Goal: Task Accomplishment & Management: Manage account settings

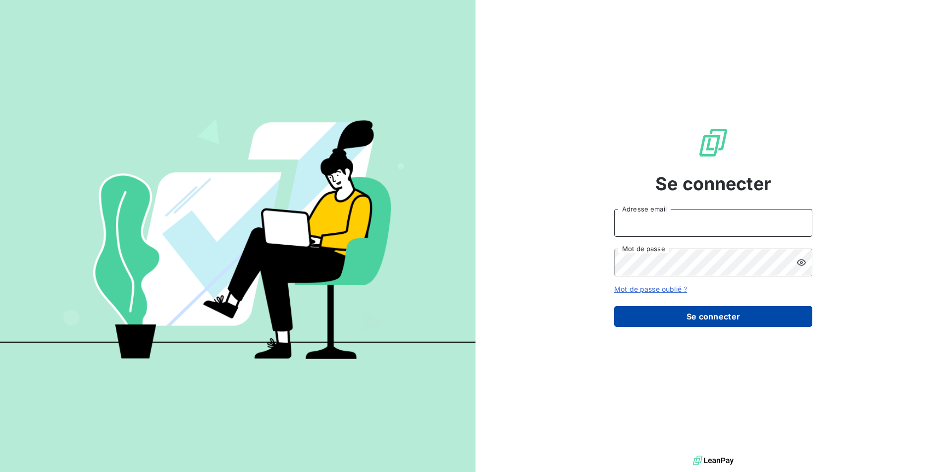
type input "[EMAIL_ADDRESS][DOMAIN_NAME]"
click at [752, 317] on button "Se connecter" at bounding box center [713, 316] width 198 height 21
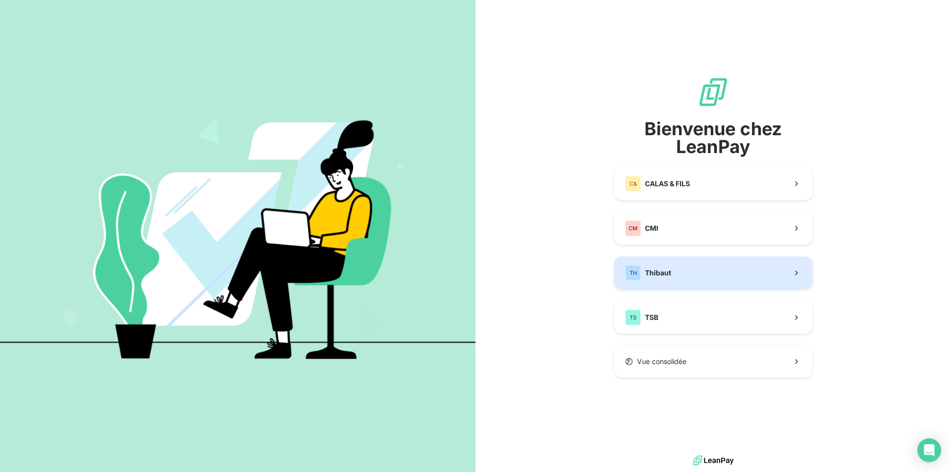
click at [714, 276] on button "TH Thibaut" at bounding box center [713, 273] width 198 height 33
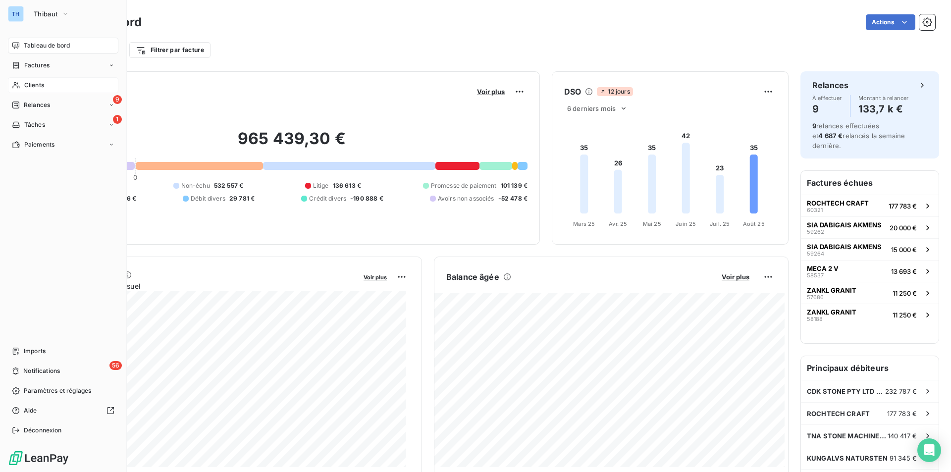
click at [34, 83] on span "Clients" at bounding box center [34, 85] width 20 height 9
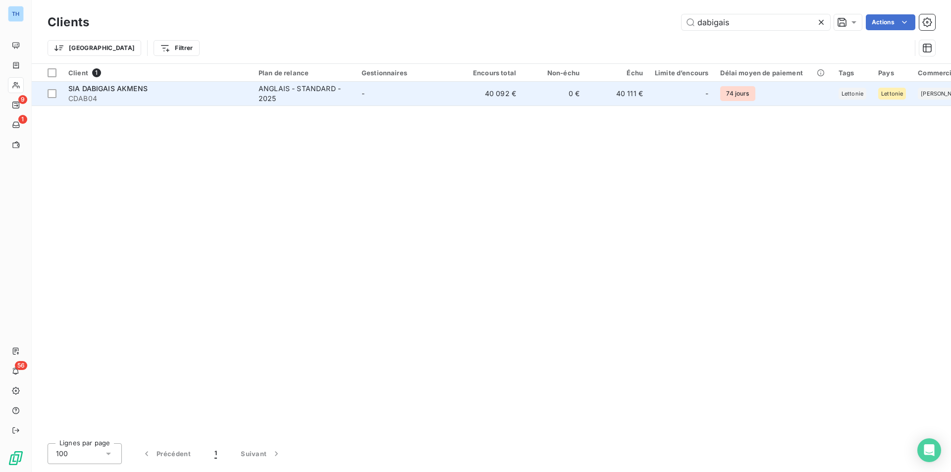
type input "dabigais"
click at [543, 98] on td "0 €" at bounding box center [553, 94] width 63 height 24
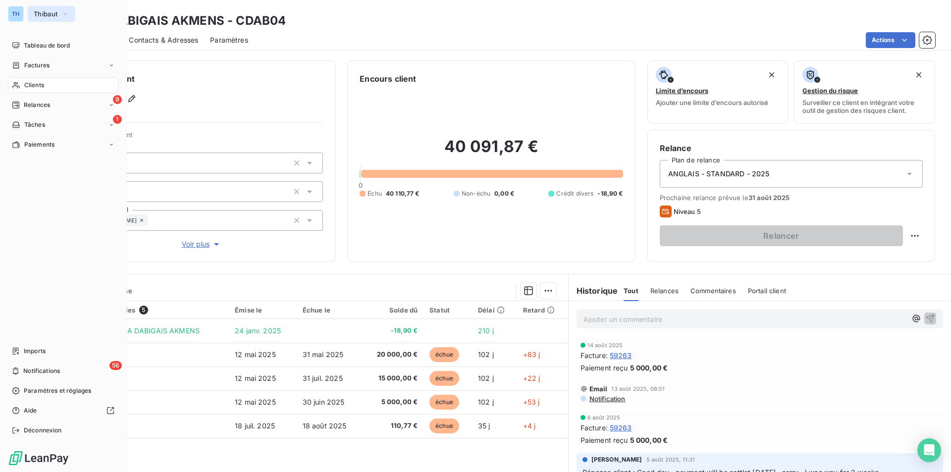
click at [45, 12] on span "Thibaut" at bounding box center [46, 14] width 24 height 8
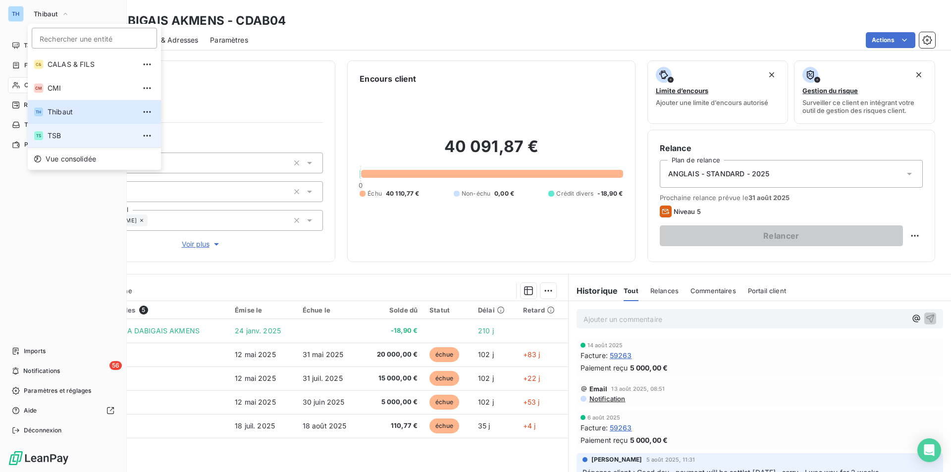
click at [72, 133] on span "TSB" at bounding box center [92, 136] width 88 height 10
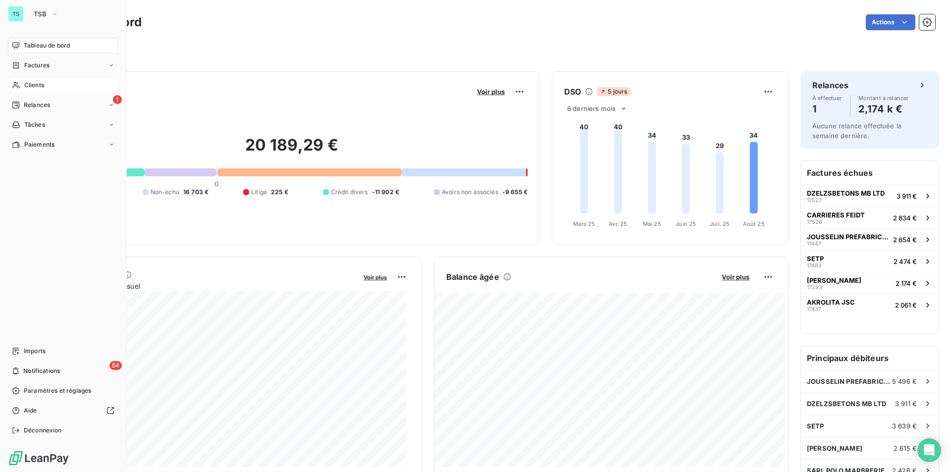
click at [35, 81] on span "Clients" at bounding box center [34, 85] width 20 height 9
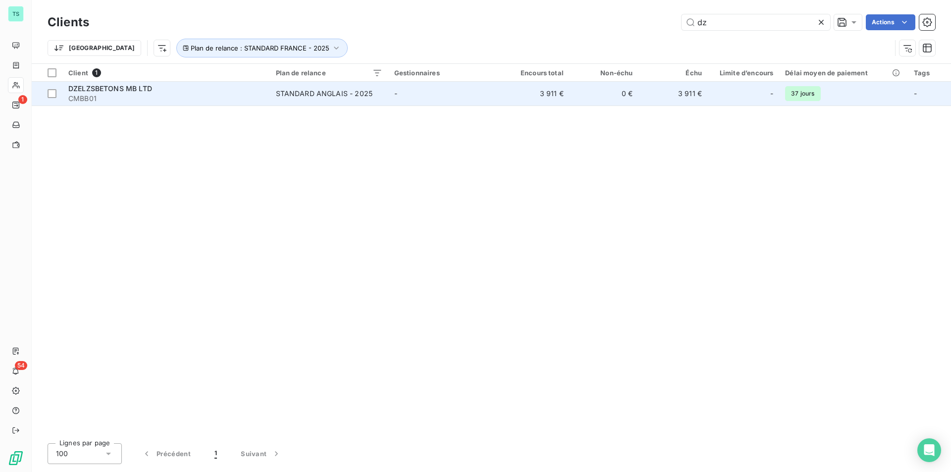
type input "dz"
click at [222, 93] on div "DZELZSBETONS MB LTD" at bounding box center [166, 89] width 196 height 10
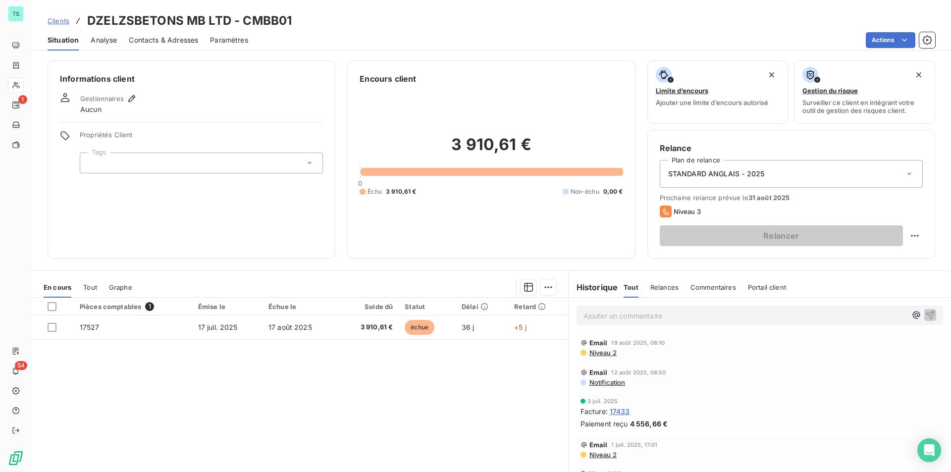
click at [594, 352] on span "Niveau 2" at bounding box center [602, 353] width 28 height 8
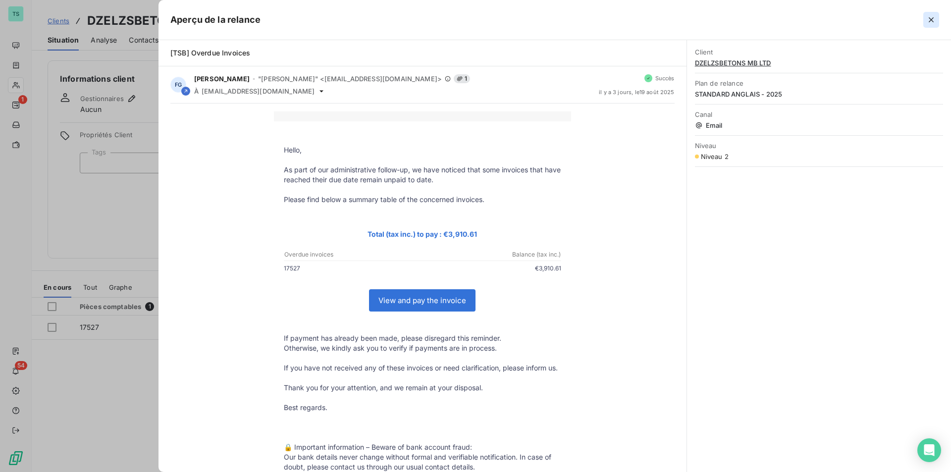
click at [933, 20] on icon "button" at bounding box center [931, 20] width 10 height 10
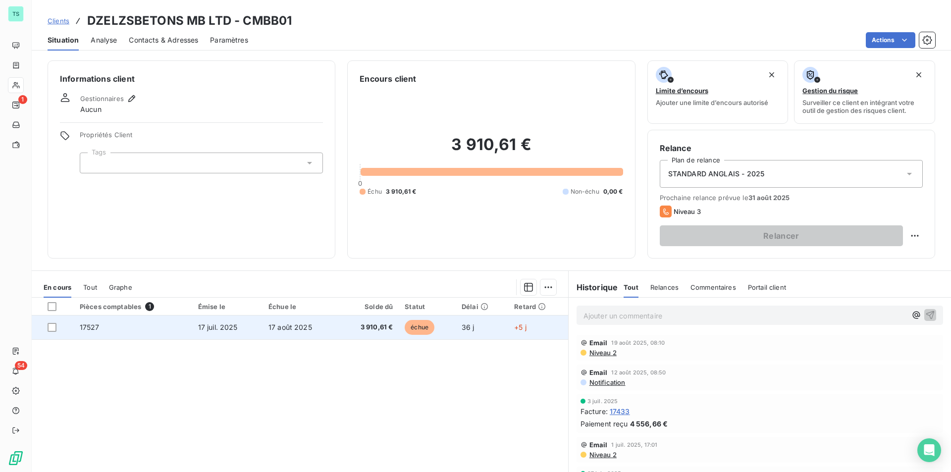
click at [340, 327] on td "3 910,61 €" at bounding box center [368, 327] width 60 height 24
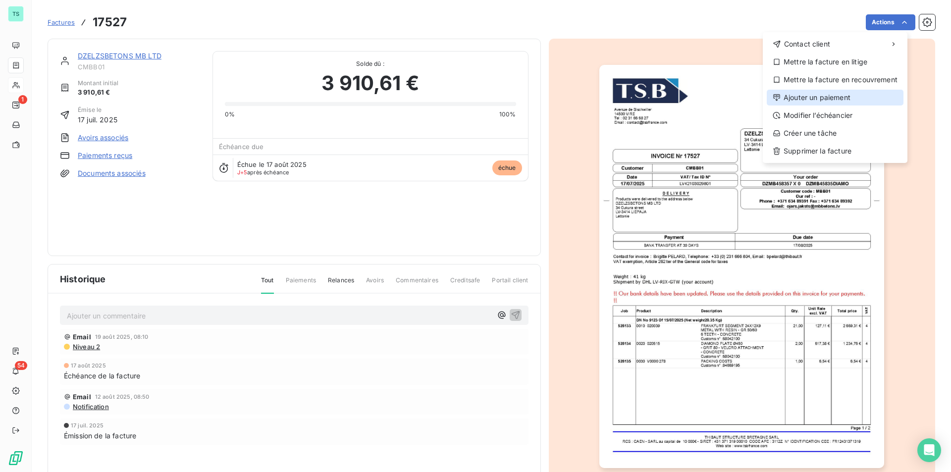
click at [823, 93] on div "Ajouter un paiement" at bounding box center [835, 98] width 137 height 16
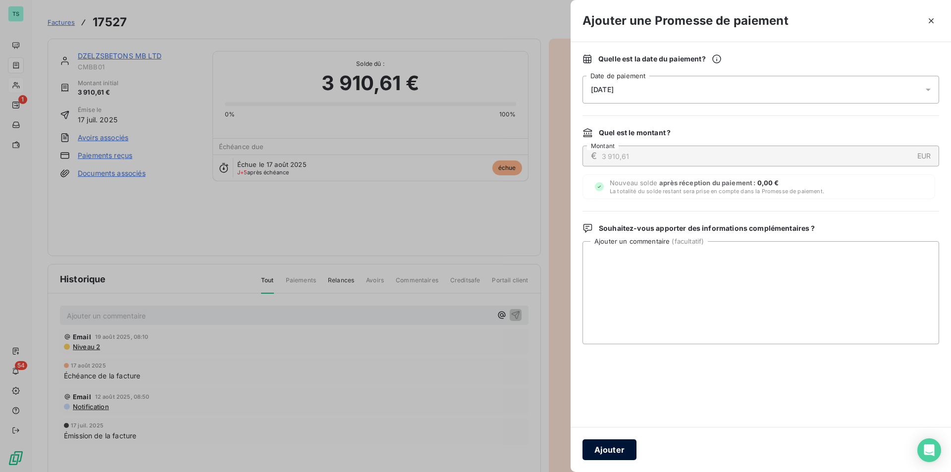
click at [611, 450] on button "Ajouter" at bounding box center [609, 449] width 54 height 21
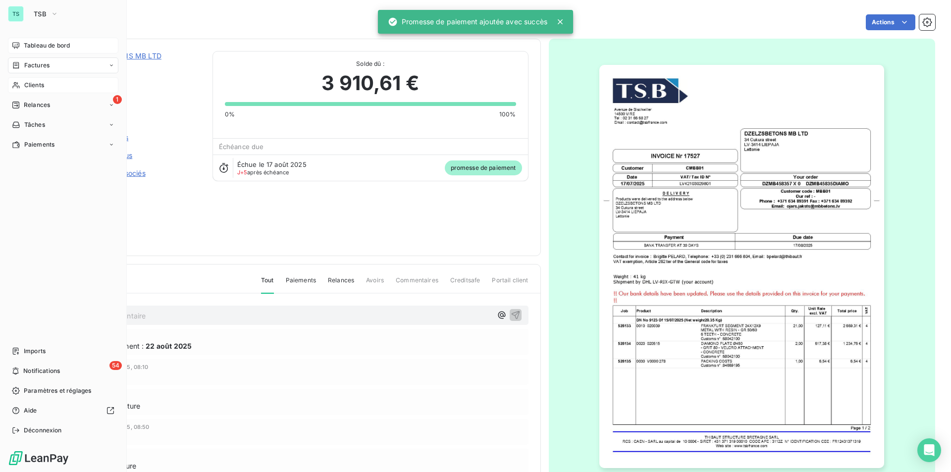
click at [38, 41] on div "Tableau de bord" at bounding box center [63, 46] width 110 height 16
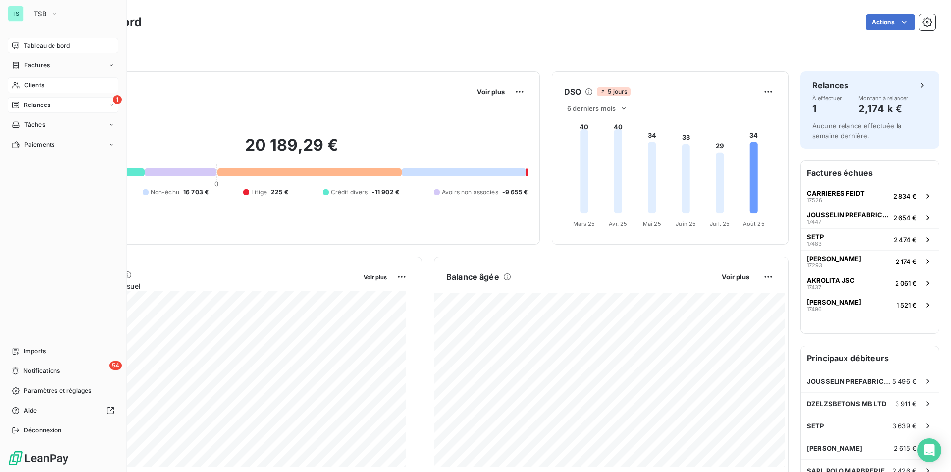
click at [30, 106] on span "Relances" at bounding box center [37, 105] width 26 height 9
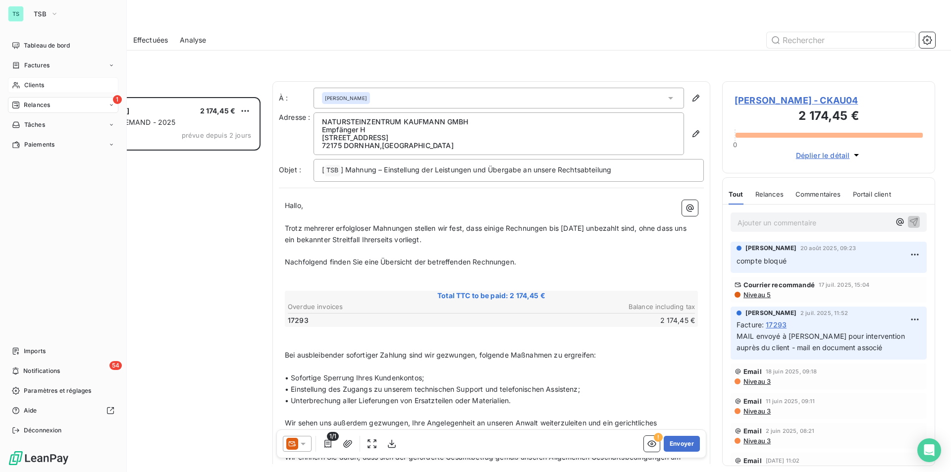
scroll to position [367, 206]
